Goal: Task Accomplishment & Management: Use online tool/utility

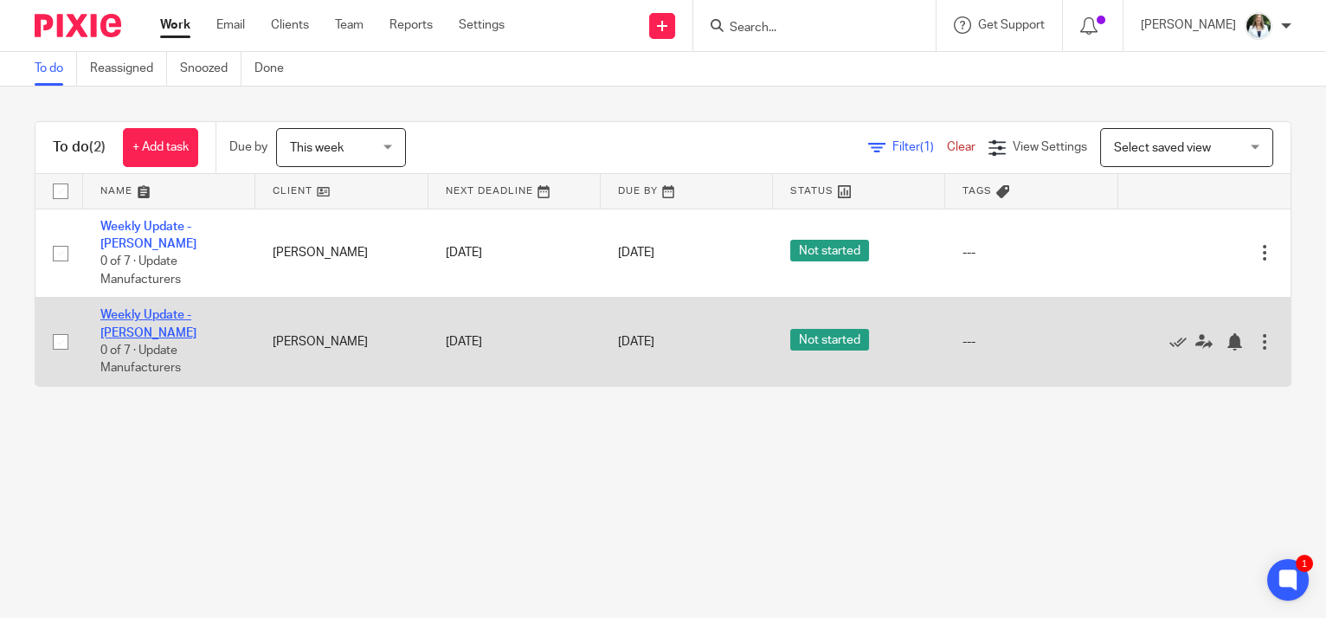
click at [165, 309] on link "Weekly Update - [PERSON_NAME]" at bounding box center [148, 323] width 96 height 29
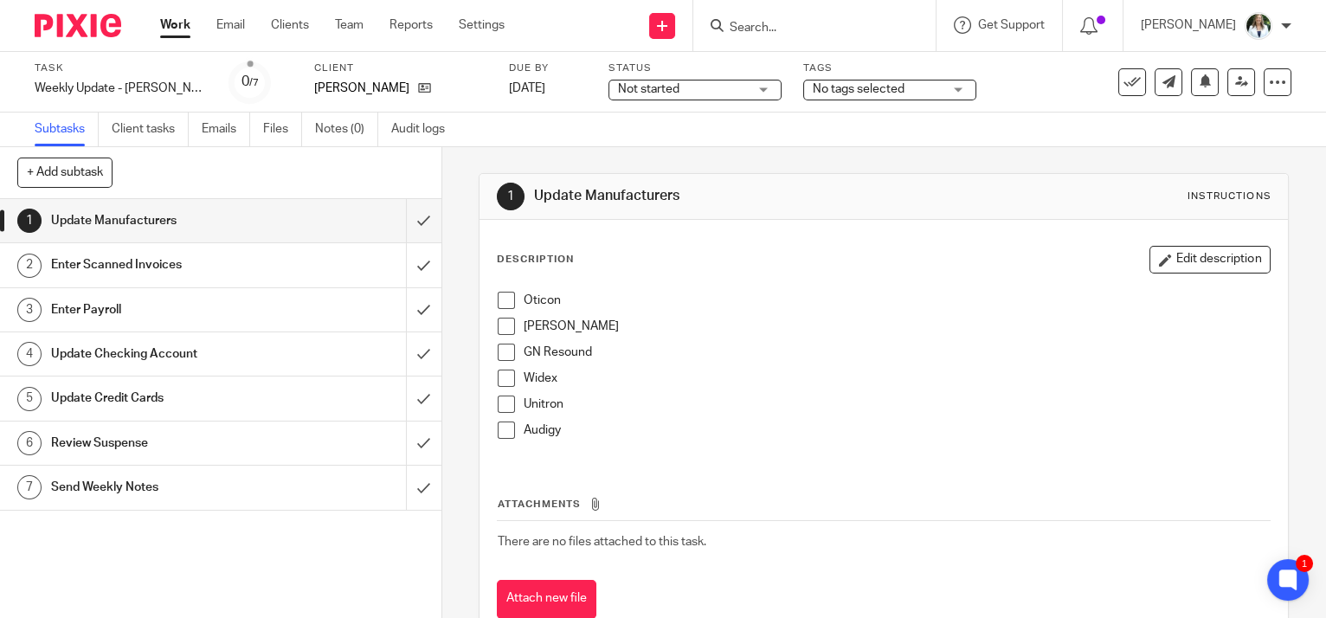
click at [1029, 339] on div "Starkey" at bounding box center [897, 331] width 746 height 26
click at [503, 300] on span at bounding box center [506, 300] width 17 height 17
click at [506, 320] on span at bounding box center [506, 326] width 17 height 17
click at [498, 351] on span at bounding box center [506, 352] width 17 height 17
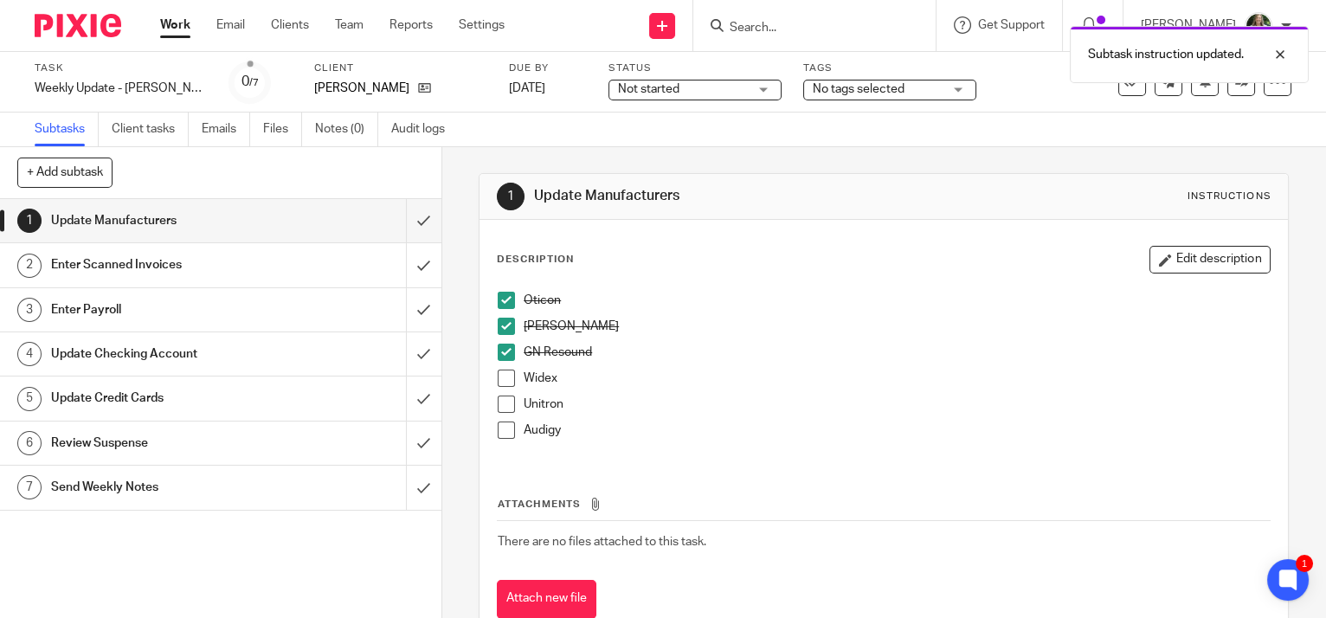
click at [498, 376] on span at bounding box center [506, 378] width 17 height 17
click at [504, 399] on span at bounding box center [506, 404] width 17 height 17
click at [507, 434] on span at bounding box center [506, 430] width 17 height 17
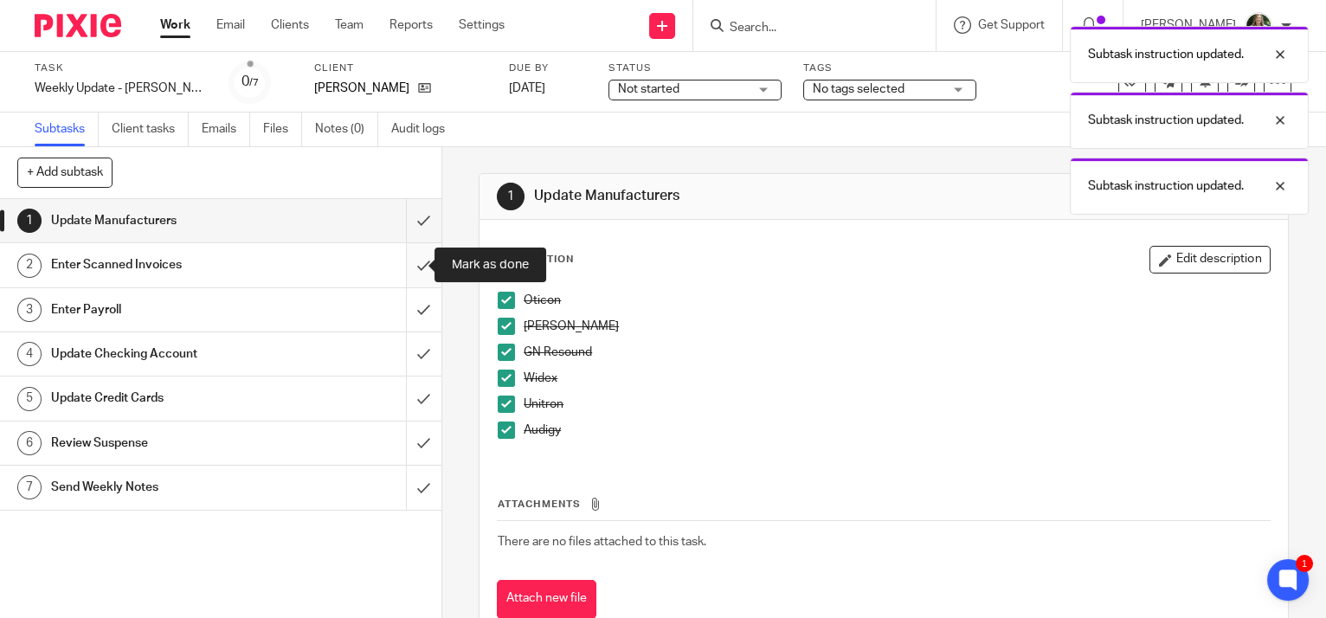
click at [416, 264] on input "submit" at bounding box center [221, 264] width 442 height 43
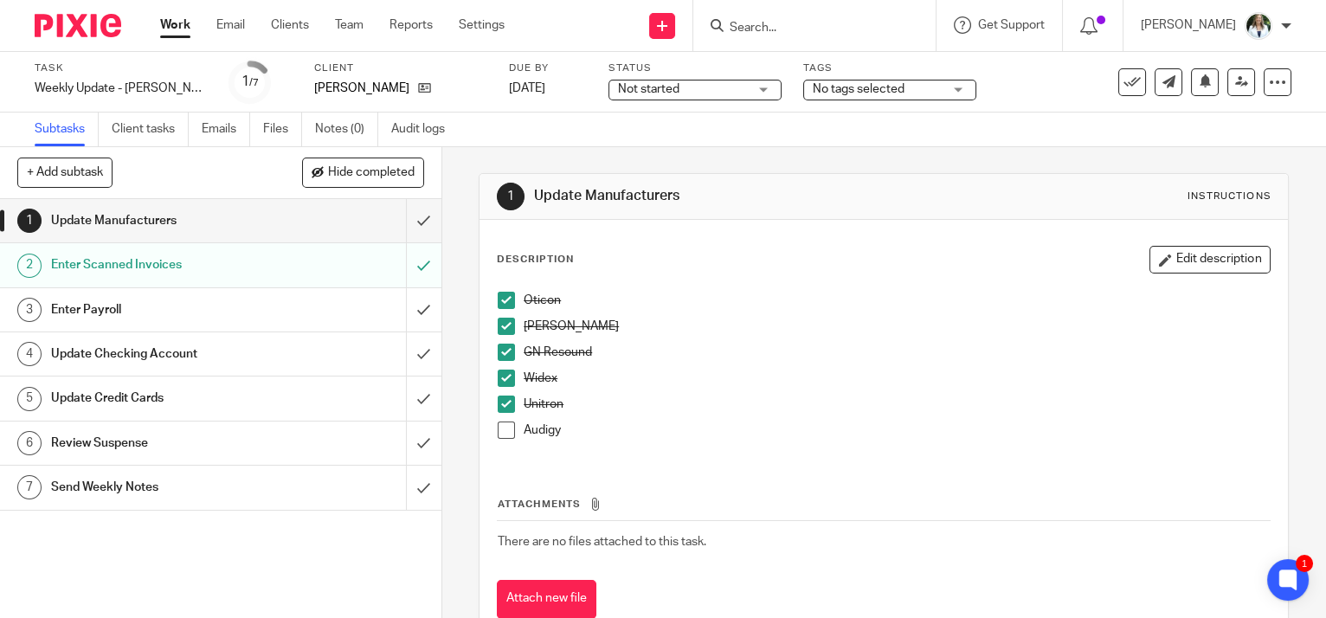
click at [951, 499] on th "Attachments" at bounding box center [884, 508] width 774 height 25
click at [500, 433] on span at bounding box center [506, 430] width 17 height 17
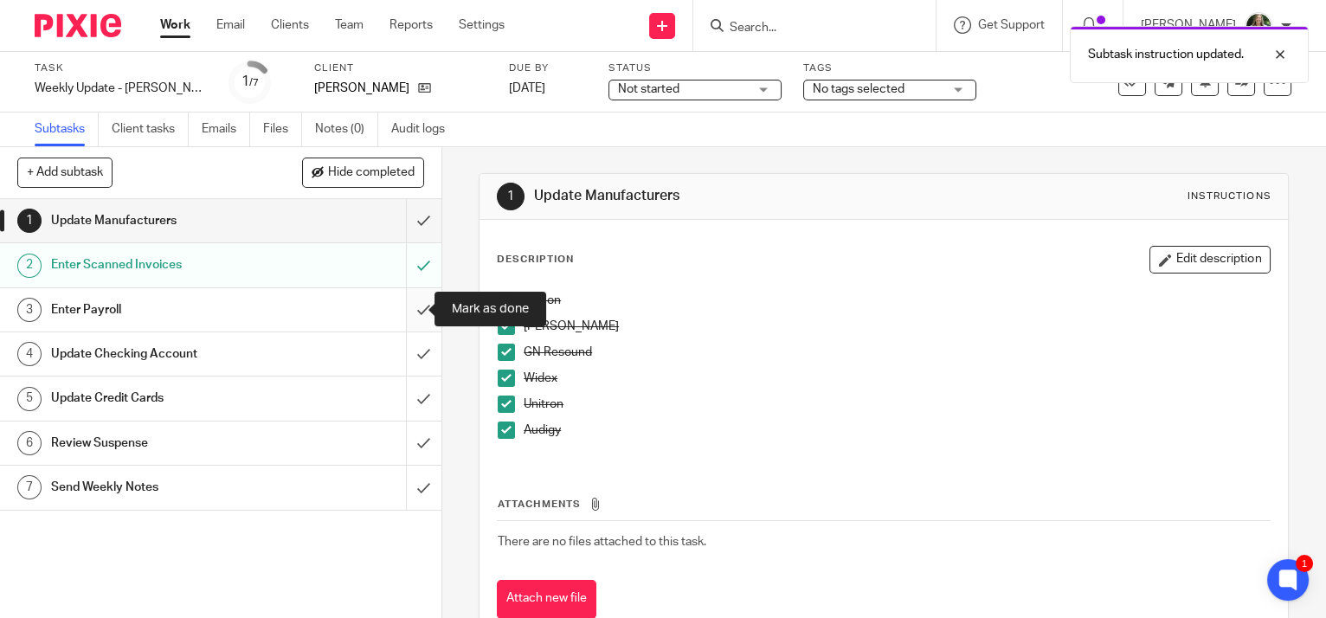
click at [408, 313] on input "submit" at bounding box center [221, 309] width 442 height 43
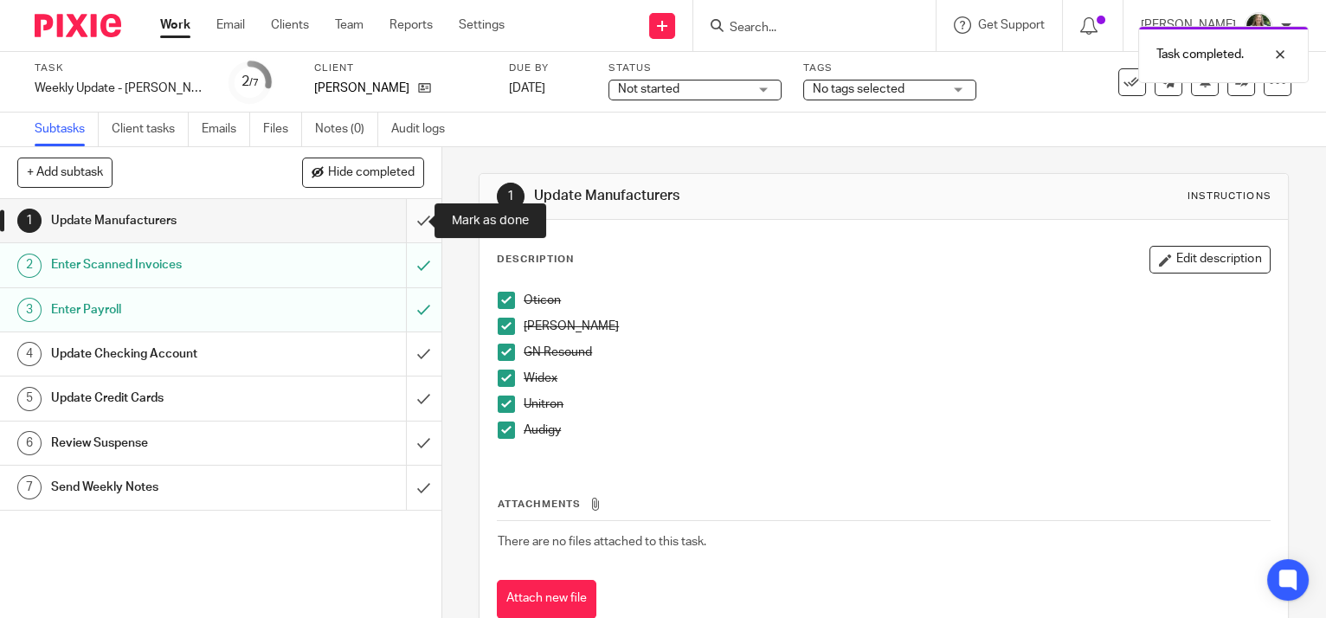
click at [409, 227] on input "submit" at bounding box center [221, 220] width 442 height 43
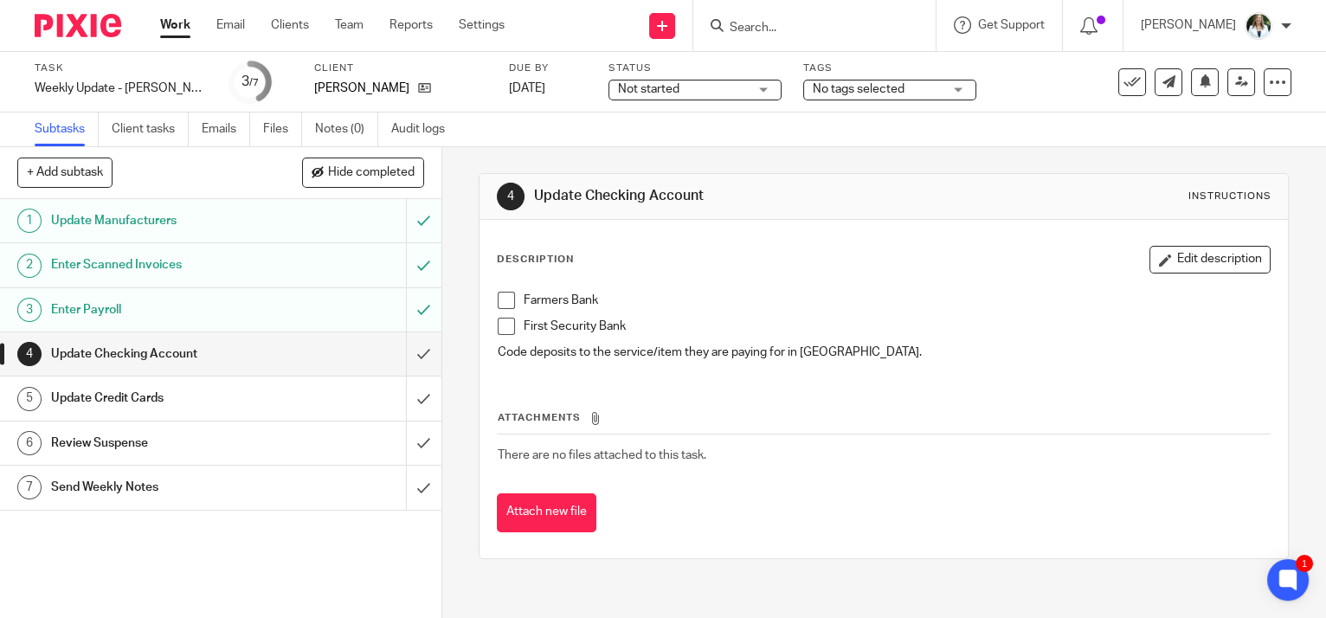
click at [506, 300] on span at bounding box center [506, 300] width 17 height 17
click at [506, 329] on span at bounding box center [506, 326] width 17 height 17
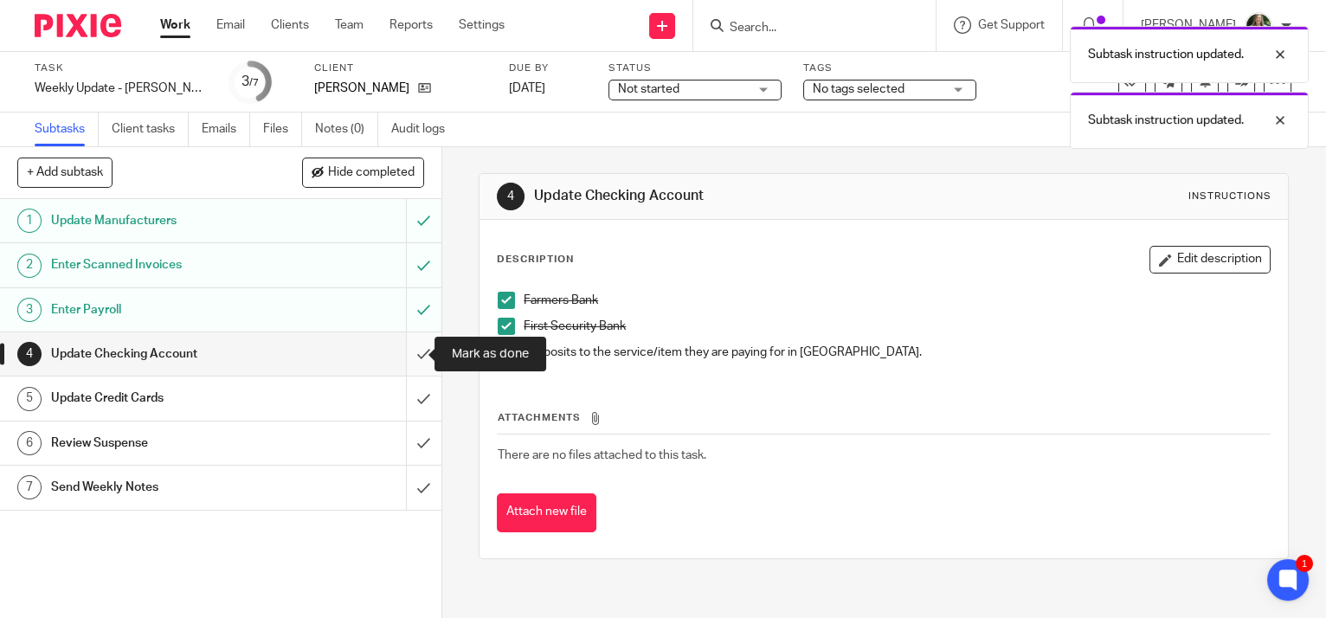
click at [402, 352] on input "submit" at bounding box center [221, 353] width 442 height 43
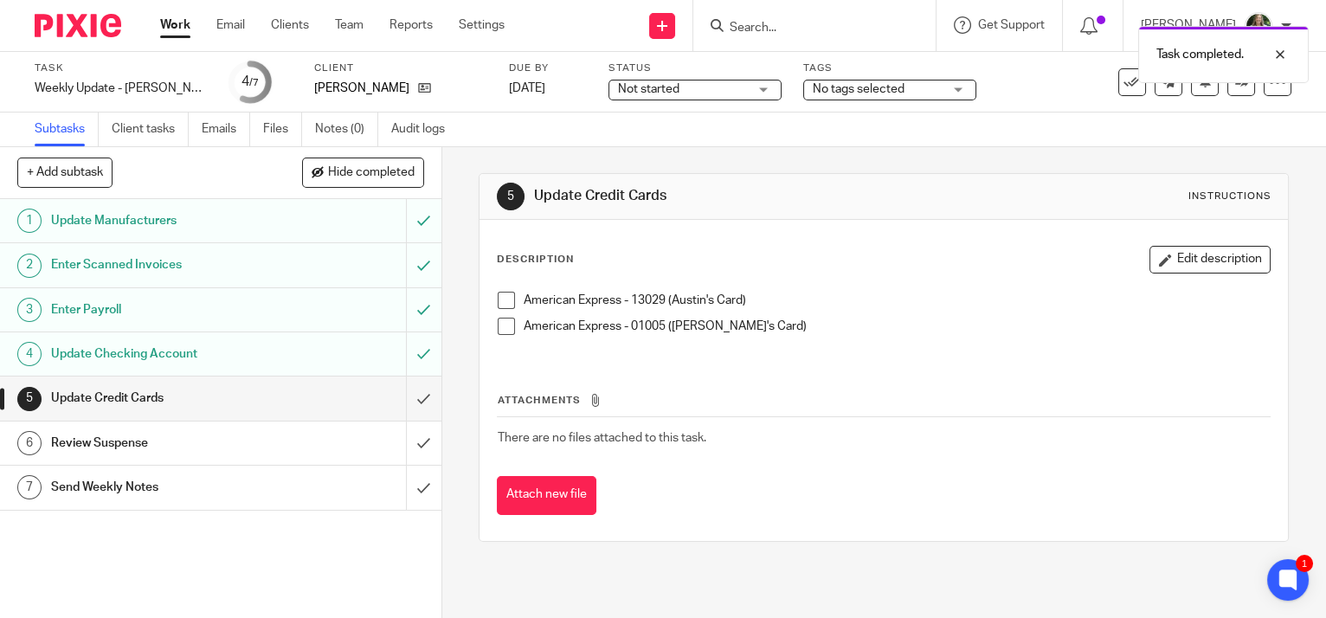
click at [504, 299] on span at bounding box center [506, 300] width 17 height 17
click at [514, 326] on li "American Express - 01005 (Mary's Card)" at bounding box center [884, 331] width 772 height 26
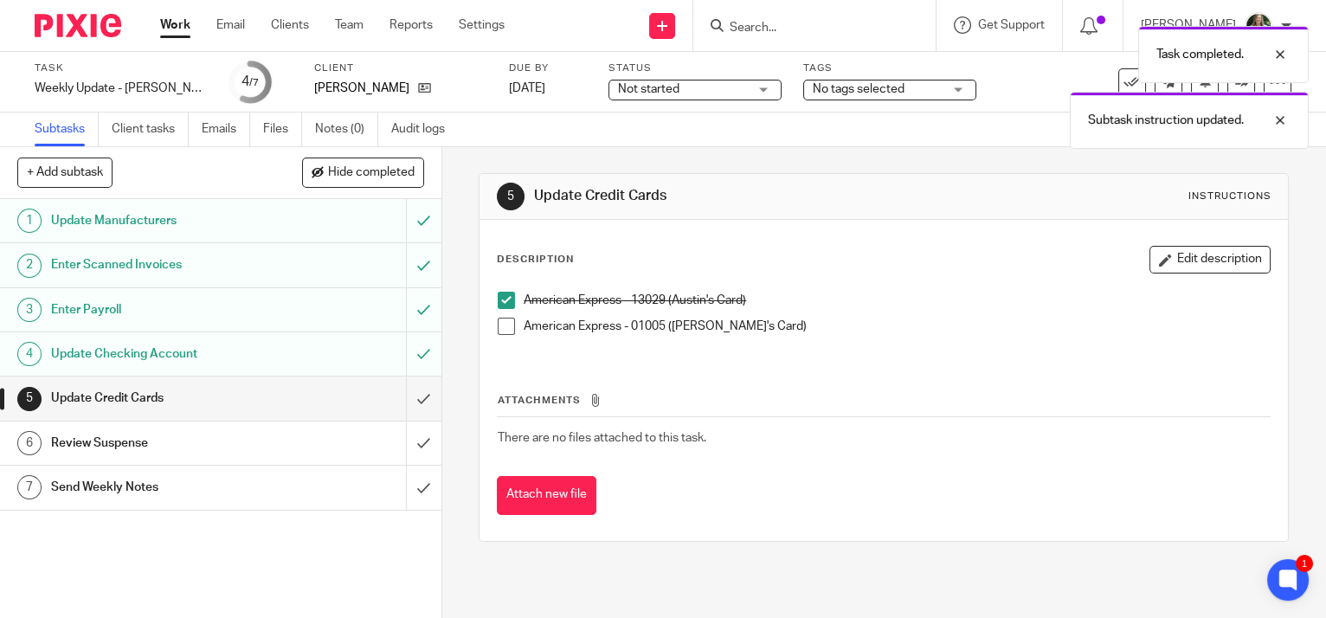
click at [498, 326] on span at bounding box center [506, 326] width 17 height 17
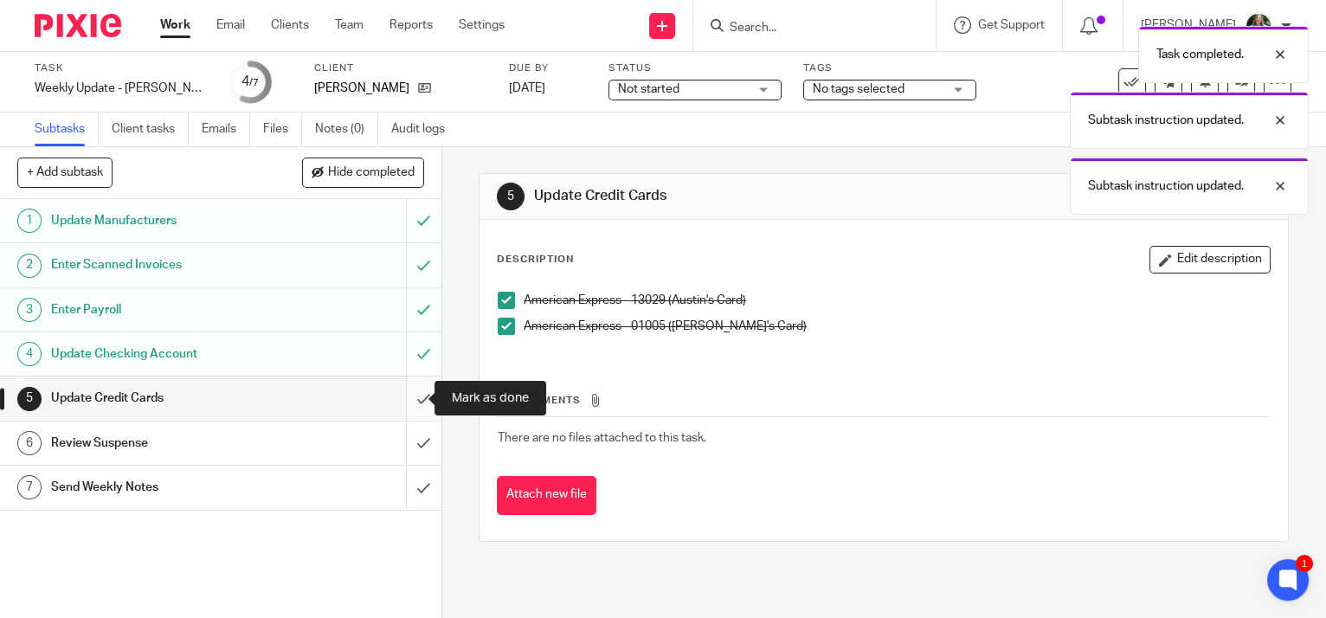
click at [405, 395] on input "submit" at bounding box center [221, 398] width 442 height 43
